Goal: Transaction & Acquisition: Purchase product/service

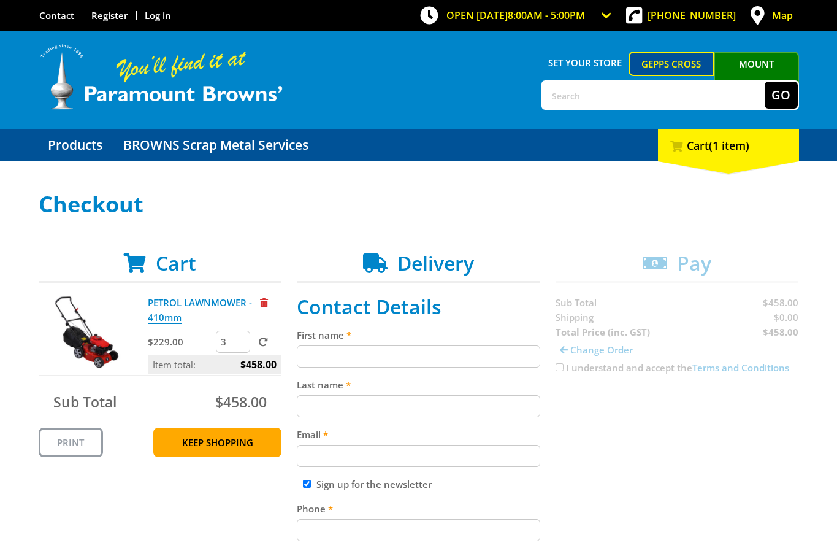
click at [244, 338] on input "3" at bounding box center [233, 342] width 34 height 22
click at [242, 345] on input "2" at bounding box center [233, 342] width 34 height 22
type input "1"
click at [242, 345] on input "1" at bounding box center [233, 342] width 34 height 22
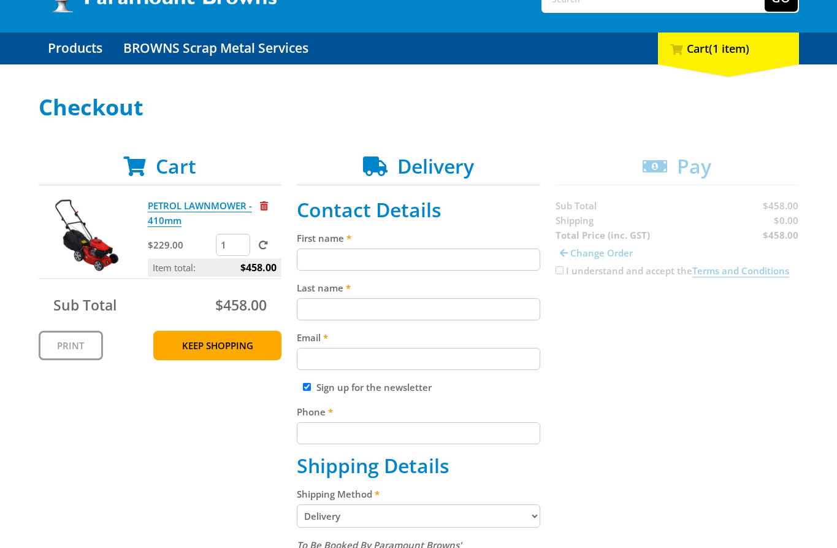
scroll to position [121, 0]
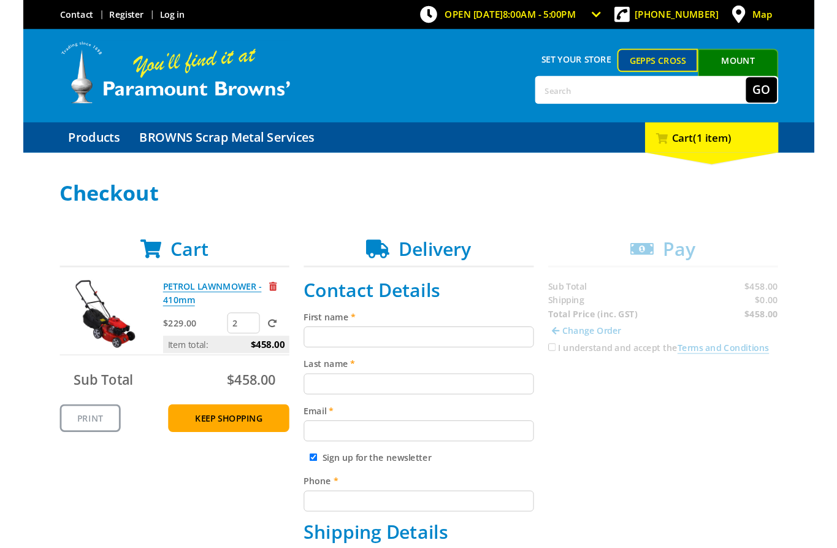
scroll to position [121, 0]
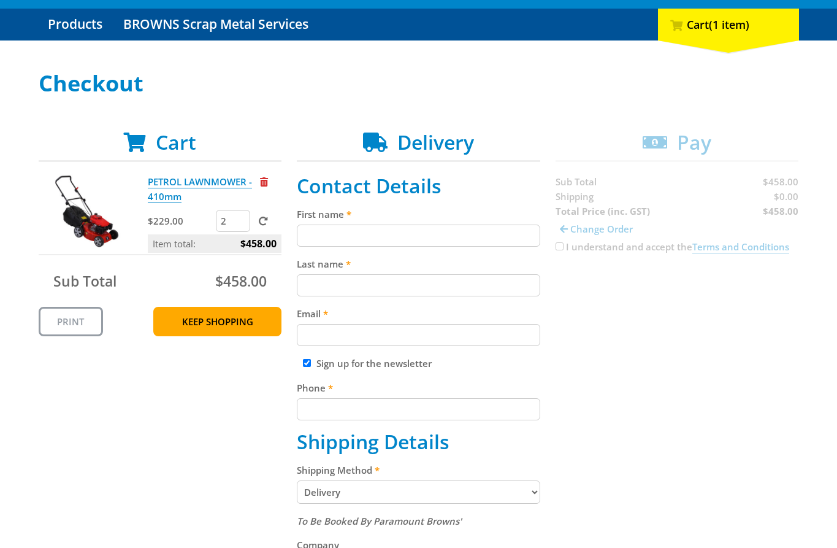
click at [262, 221] on span at bounding box center [263, 220] width 9 height 9
click at [0, 0] on input "submit" at bounding box center [0, 0] width 0 height 0
click at [242, 218] on input "3" at bounding box center [233, 221] width 34 height 22
click at [240, 223] on input "2" at bounding box center [233, 221] width 34 height 22
type input "1"
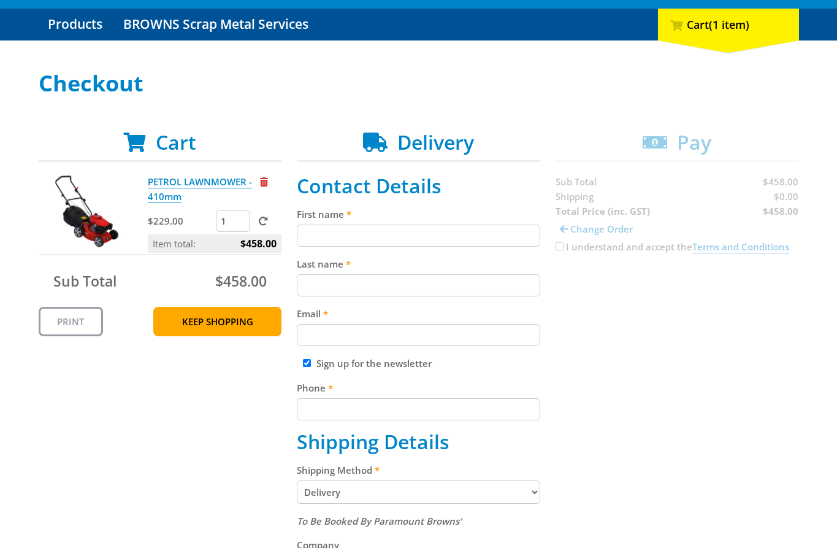
click at [240, 223] on input "1" at bounding box center [233, 221] width 34 height 22
click at [250, 261] on div "PETROL LAWNMOWER - 410mm $229.00 1 Item total: $458.00 Sub Total $458.00 Print …" at bounding box center [160, 255] width 243 height 162
click at [250, 259] on div "PETROL LAWNMOWER - 410mm $229.00 1 Item total: $458.00 Sub Total $458.00 Print …" at bounding box center [160, 255] width 243 height 162
click at [262, 184] on span "Remove from cart" at bounding box center [264, 181] width 8 height 9
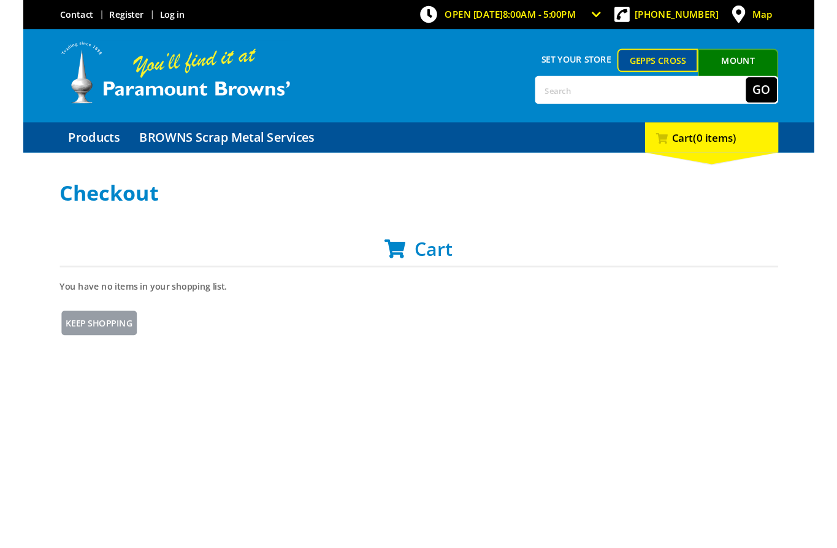
scroll to position [121, 0]
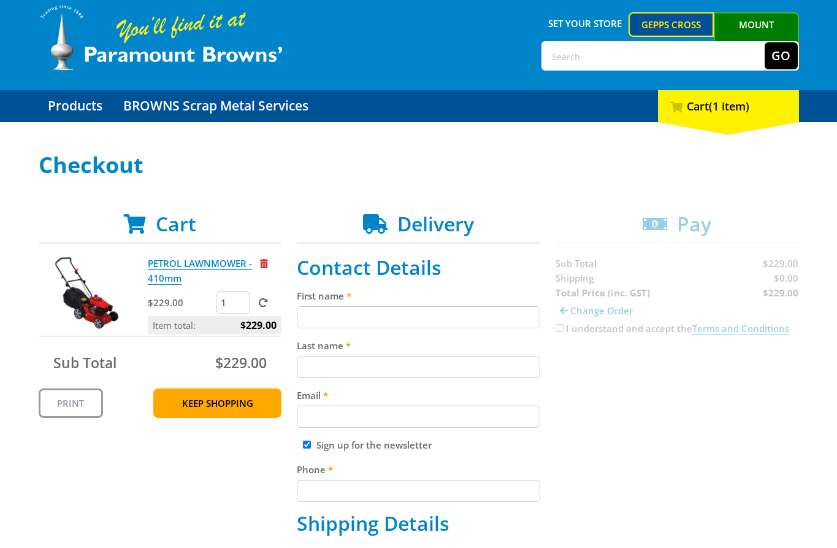
scroll to position [77, 0]
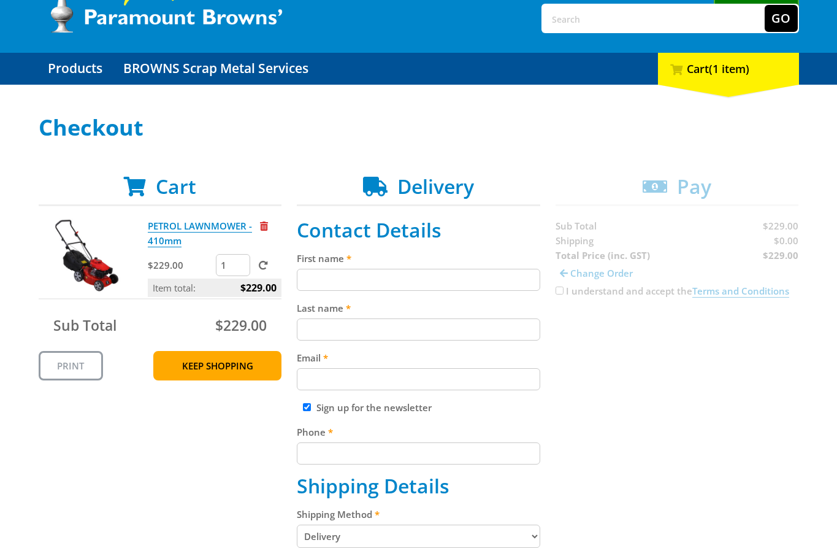
click at [368, 286] on input "First name" at bounding box center [418, 280] width 243 height 22
paste input "John Smith"
type input "John Smith"
click at [349, 339] on input "Last name" at bounding box center [418, 329] width 243 height 22
paste input "John Smith"
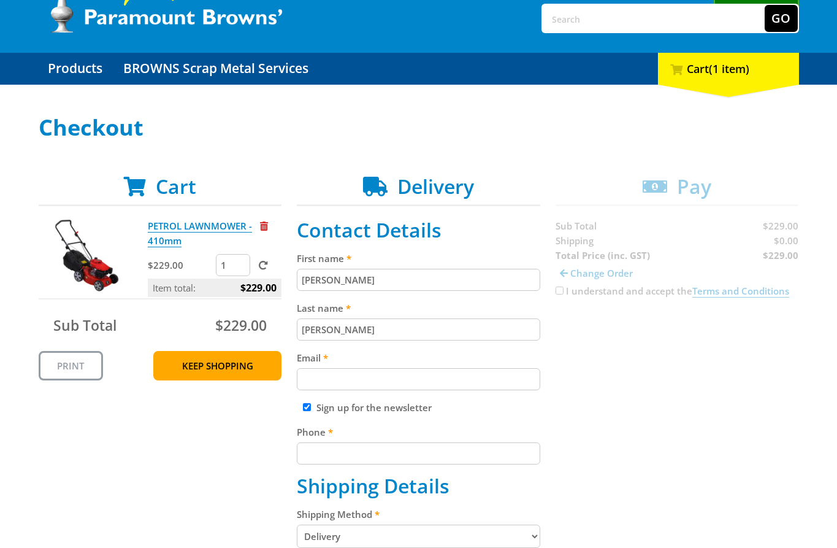
type input "John Smith"
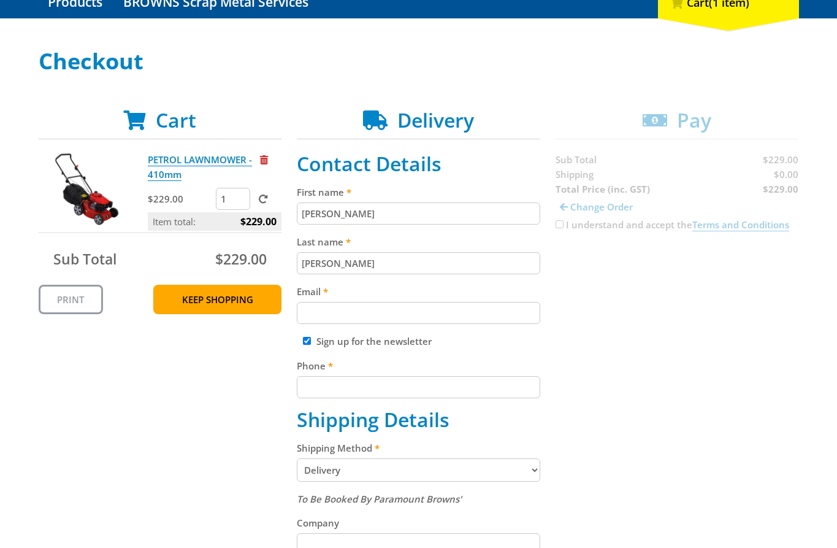
scroll to position [166, 0]
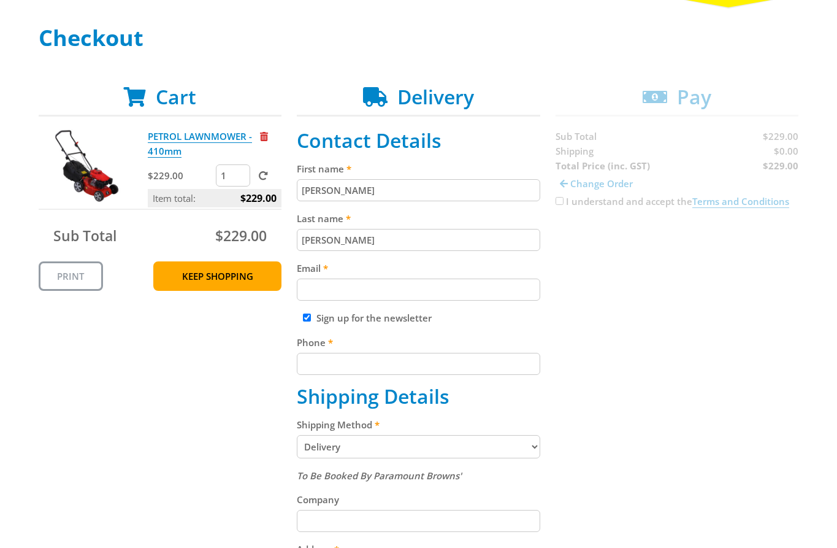
click at [618, 320] on div "Cart PETROL LAWNMOWER - 410mm $229.00 1 Item total: $229.00 Sub Total $229.00 P…" at bounding box center [419, 477] width 760 height 784
click at [389, 276] on div "Email" at bounding box center [418, 281] width 243 height 40
click at [396, 285] on input "Email" at bounding box center [418, 289] width 243 height 22
paste input "johnsmith002@storebotmail.joonix.net"
type input "johnsmith002@storebotmail.joonix.net"
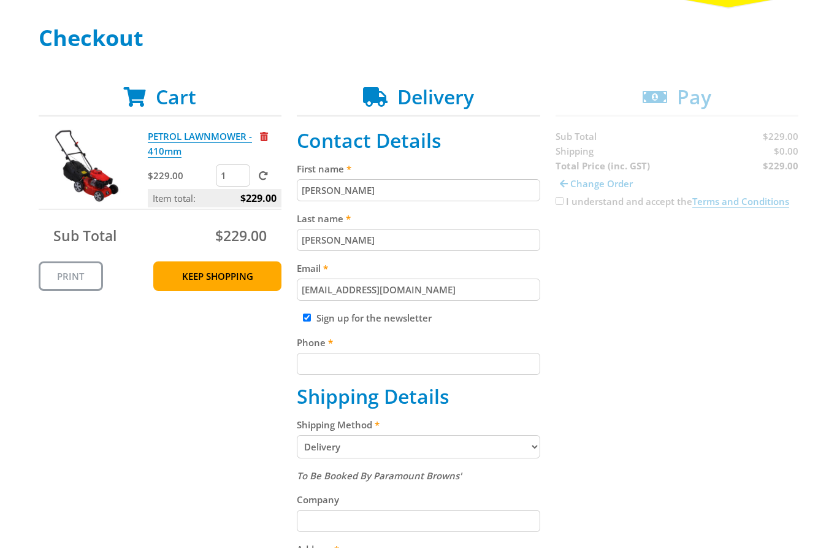
click at [635, 283] on div "Cart PETROL LAWNMOWER - 410mm $229.00 1 Item total: $229.00 Sub Total $229.00 P…" at bounding box center [419, 477] width 760 height 784
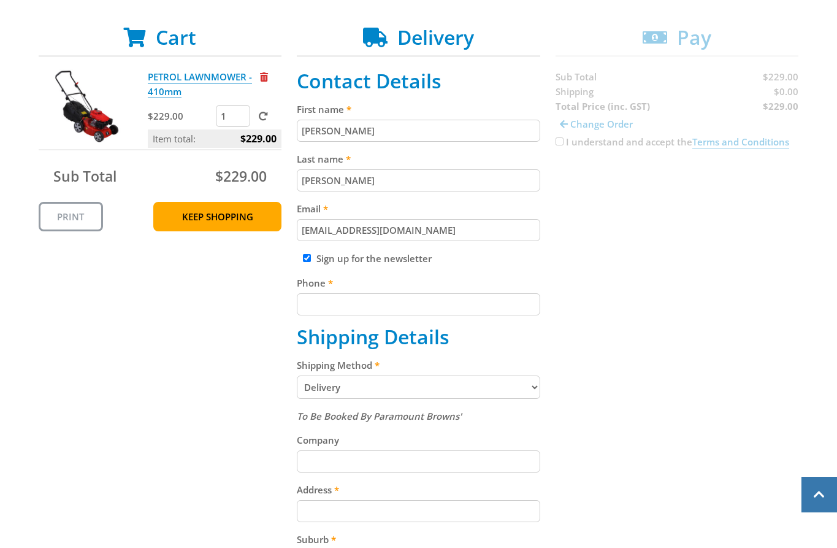
scroll to position [257, 0]
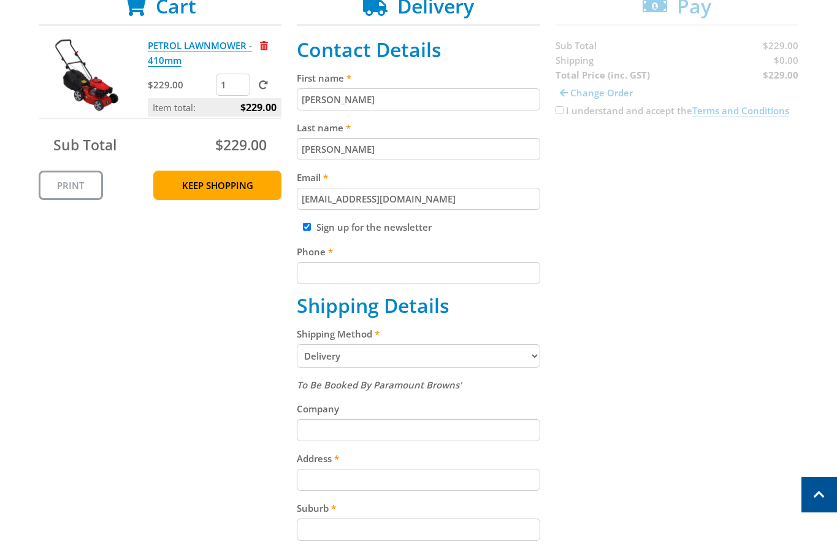
click at [399, 279] on input "Phone" at bounding box center [418, 273] width 243 height 22
paste input "+610293744000"
type input "+610293744000"
click at [483, 246] on label "Phone" at bounding box center [418, 251] width 243 height 15
click at [483, 262] on input "+610293744000" at bounding box center [418, 273] width 243 height 22
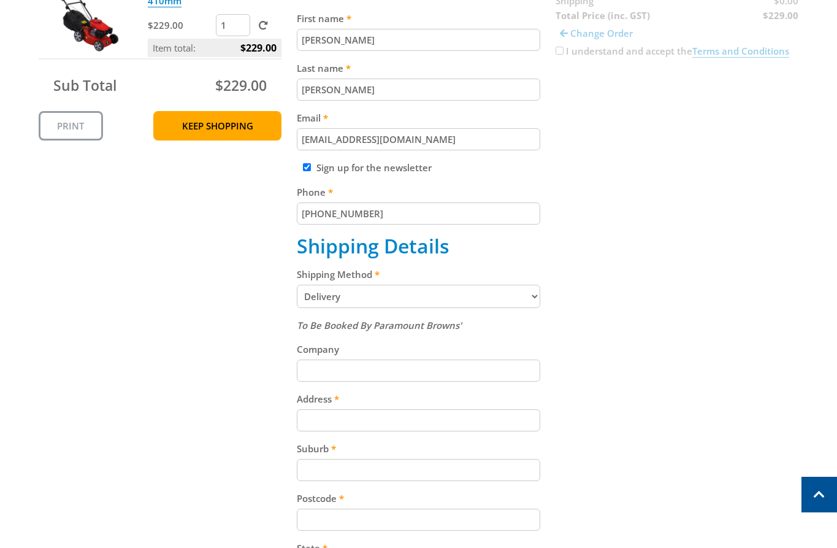
drag, startPoint x: 654, startPoint y: 296, endPoint x: 640, endPoint y: 306, distance: 17.2
click at [655, 296] on div "Cart PETROL LAWNMOWER - 410mm $229.00 1 Item total: $229.00 Sub Total $229.00 P…" at bounding box center [419, 327] width 760 height 784
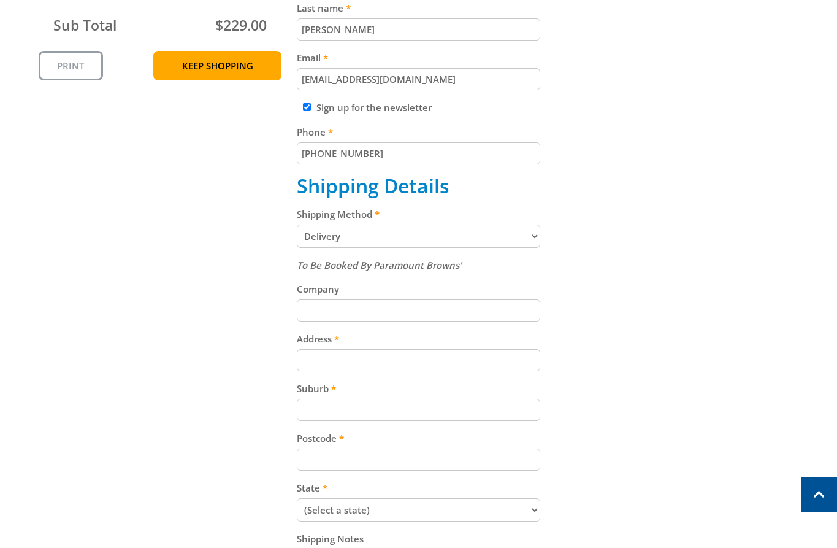
scroll to position [412, 0]
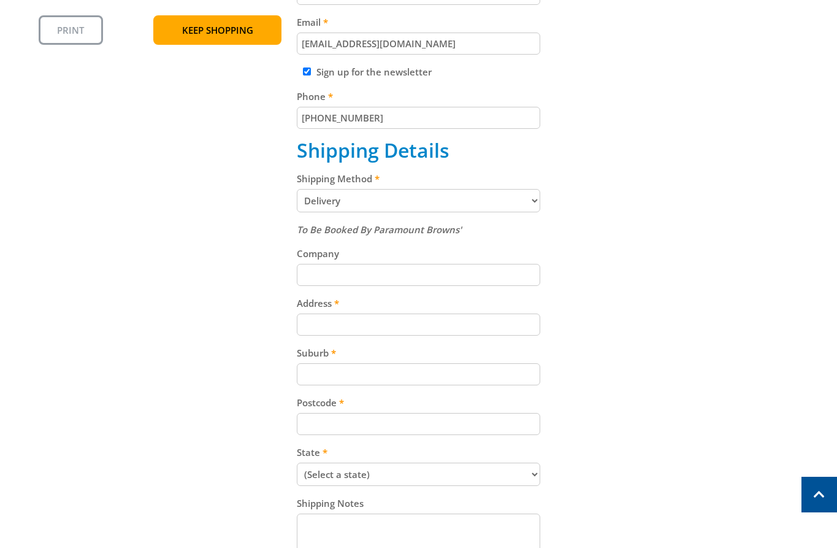
click at [367, 331] on input "Address" at bounding box center [418, 324] width 243 height 22
paste input "15 Follett Close"
type input "15 Follett Close"
click at [585, 307] on div "Cart PETROL LAWNMOWER - 410mm $229.00 1 Item total: $229.00 Sub Total $229.00 P…" at bounding box center [419, 231] width 760 height 784
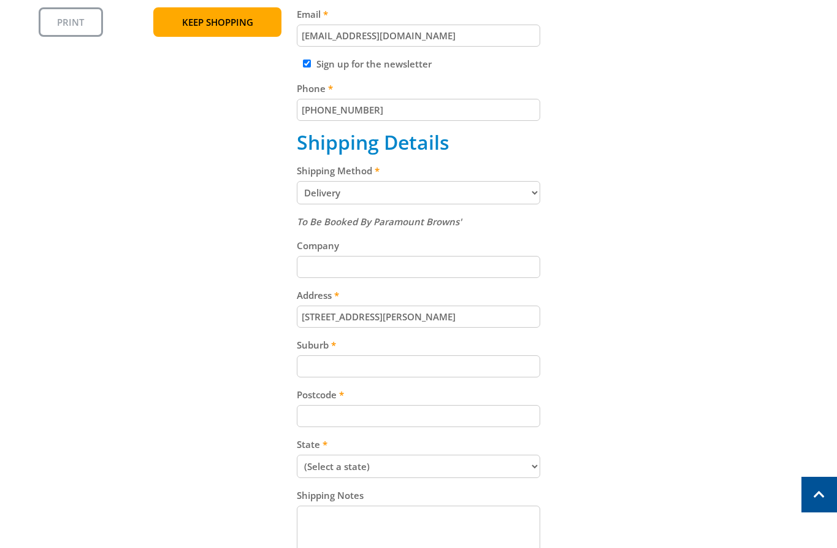
scroll to position [432, 0]
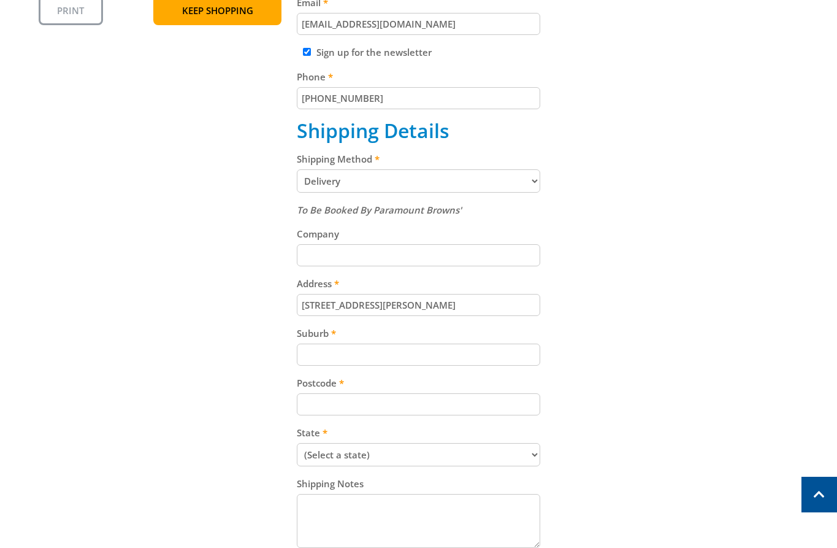
click at [443, 358] on input "Suburb" at bounding box center [418, 354] width 243 height 22
click at [453, 349] on input "Suburb" at bounding box center [418, 354] width 243 height 22
paste input "Totness"
type input "Totness"
click at [669, 334] on div "Cart PETROL LAWNMOWER - 410mm $229.00 1 Item total: $229.00 Sub Total $229.00 P…" at bounding box center [419, 212] width 760 height 784
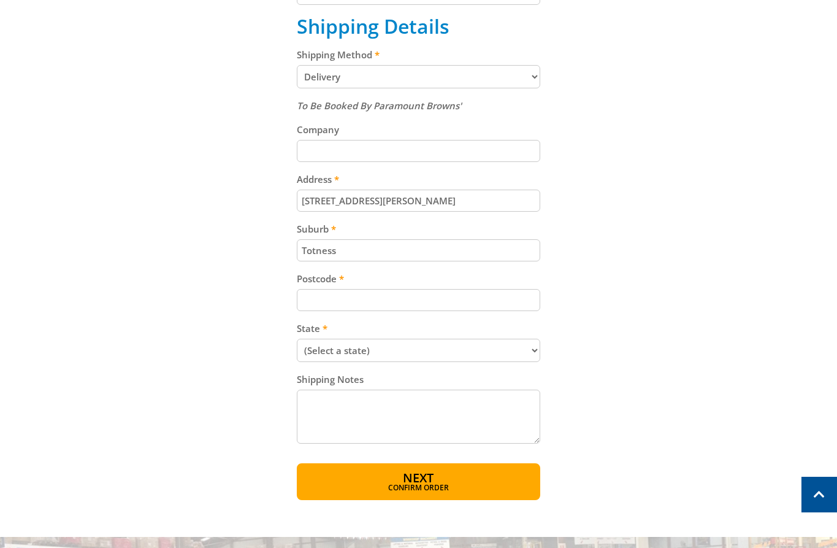
scroll to position [562, 0]
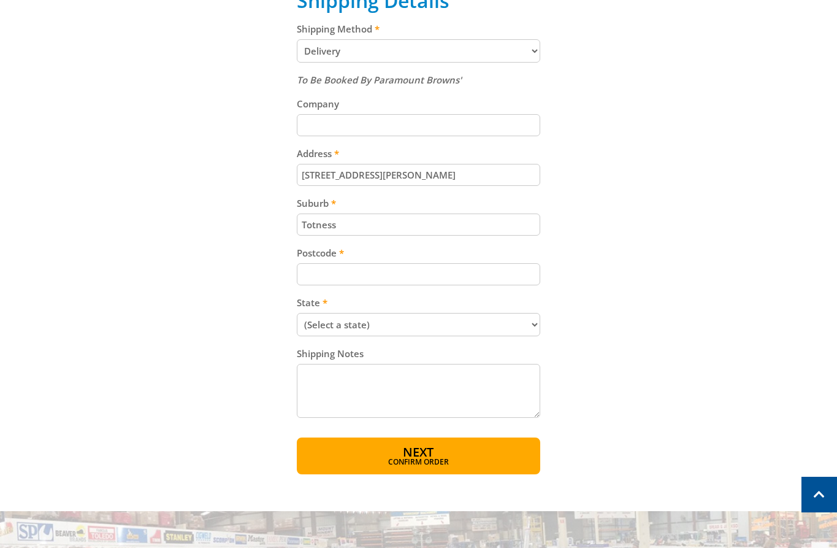
click at [310, 272] on input "Postcode" at bounding box center [418, 274] width 243 height 22
paste input "5250"
type input "5250"
click at [615, 254] on div "Cart PETROL LAWNMOWER - 410mm $229.00 1 Item total: $229.00 Sub Total $229.00 P…" at bounding box center [419, 82] width 760 height 784
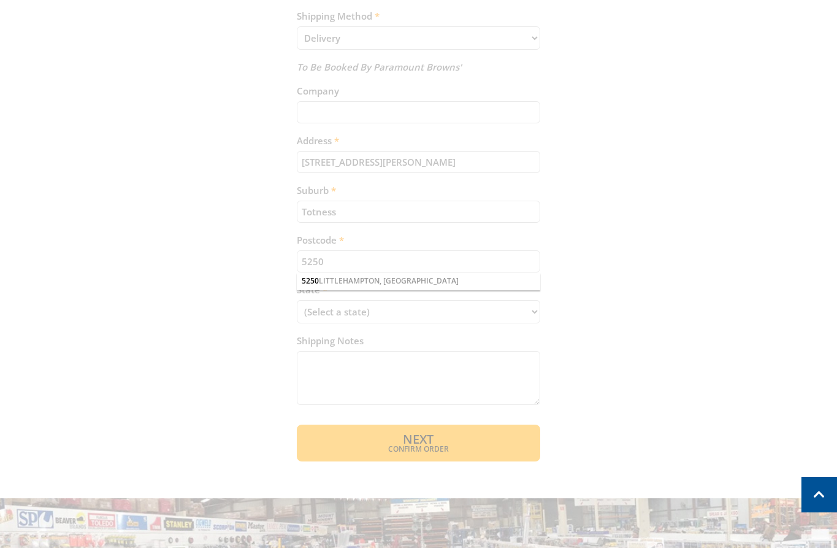
scroll to position [575, 0]
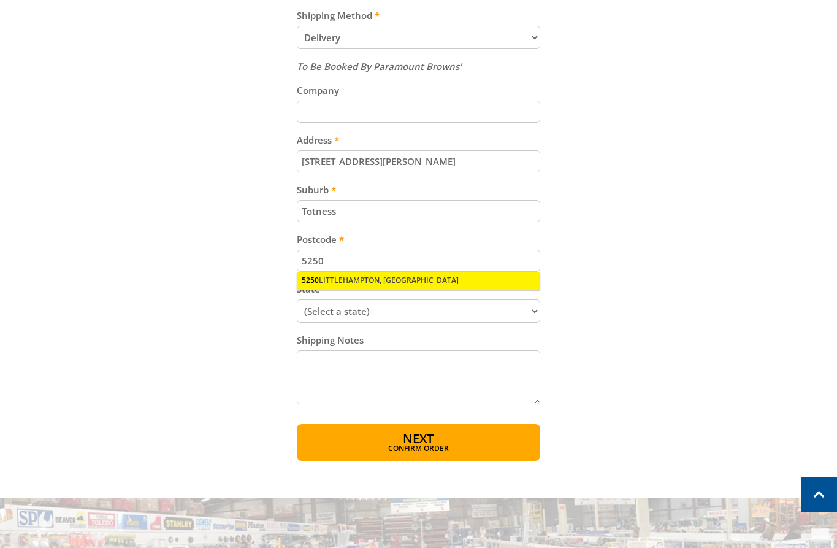
click at [402, 282] on div "5250 LITTLEHAMPTON, SA" at bounding box center [418, 280] width 243 height 17
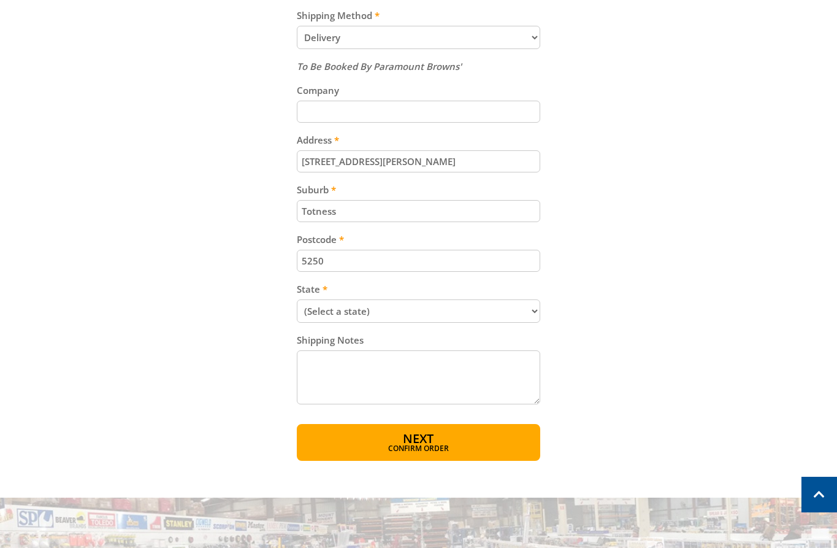
click at [416, 313] on select "(Select a state) South Australia Victoria New South Wales Queensland Western Au…" at bounding box center [418, 310] width 243 height 23
select select "SA"
click at [297, 299] on select "(Select a state) South Australia Victoria New South Wales Queensland Western Au…" at bounding box center [418, 310] width 243 height 23
click at [628, 346] on div "Cart PETROL LAWNMOWER - 410mm $229.00 1 Item total: $229.00 Sub Total $229.00 P…" at bounding box center [419, 68] width 760 height 784
click at [470, 442] on button "Next Confirm order" at bounding box center [418, 442] width 243 height 37
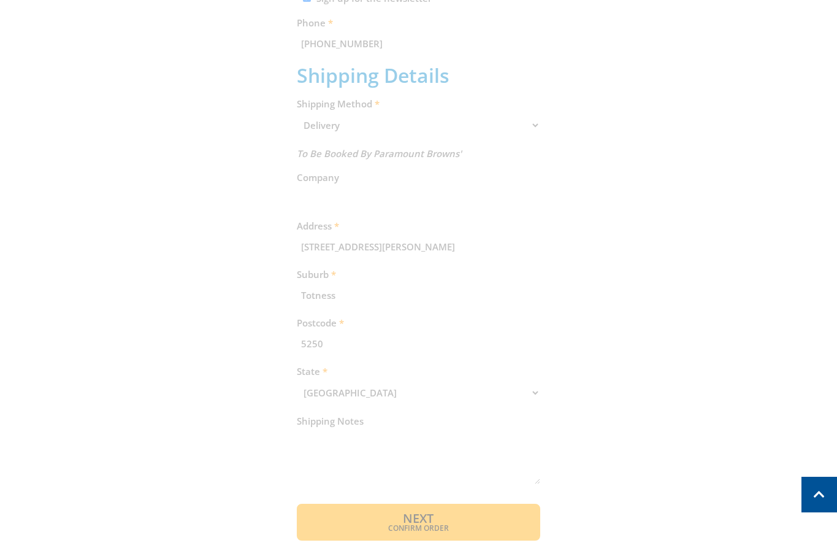
scroll to position [0, 0]
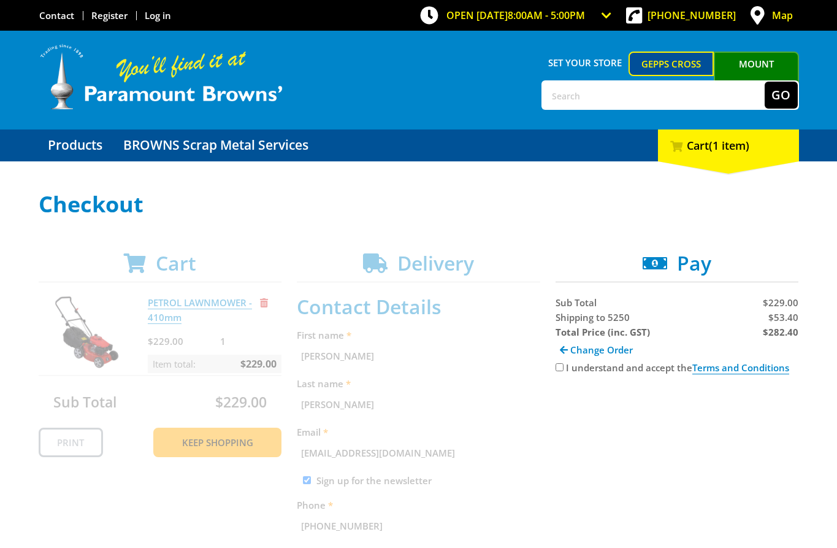
click at [583, 313] on span "Shipping to 5250" at bounding box center [593, 317] width 74 height 12
click at [583, 314] on span "Shipping to 5250" at bounding box center [593, 317] width 74 height 12
copy span "Shipping"
click at [792, 320] on span "$53.40" at bounding box center [783, 317] width 30 height 12
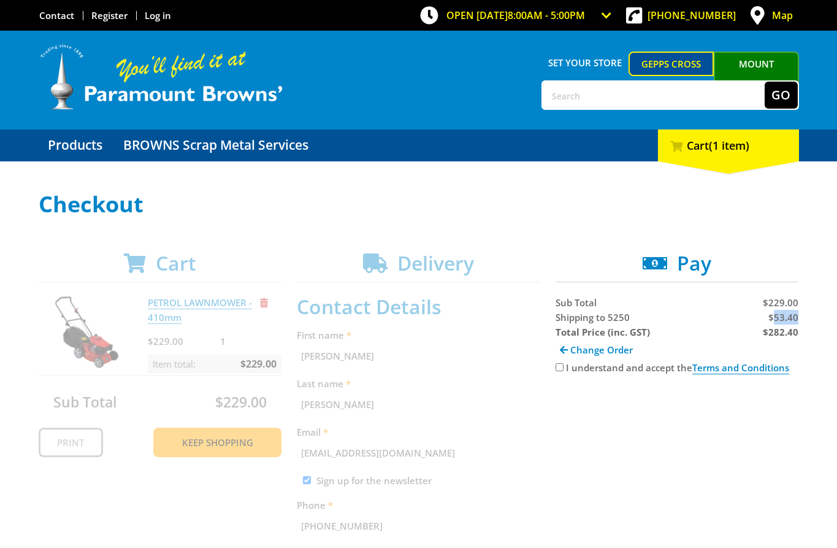
copy span "53.40"
click at [780, 333] on strong "$282.40" at bounding box center [781, 332] width 36 height 12
copy strong "282.40"
